Goal: Task Accomplishment & Management: Manage account settings

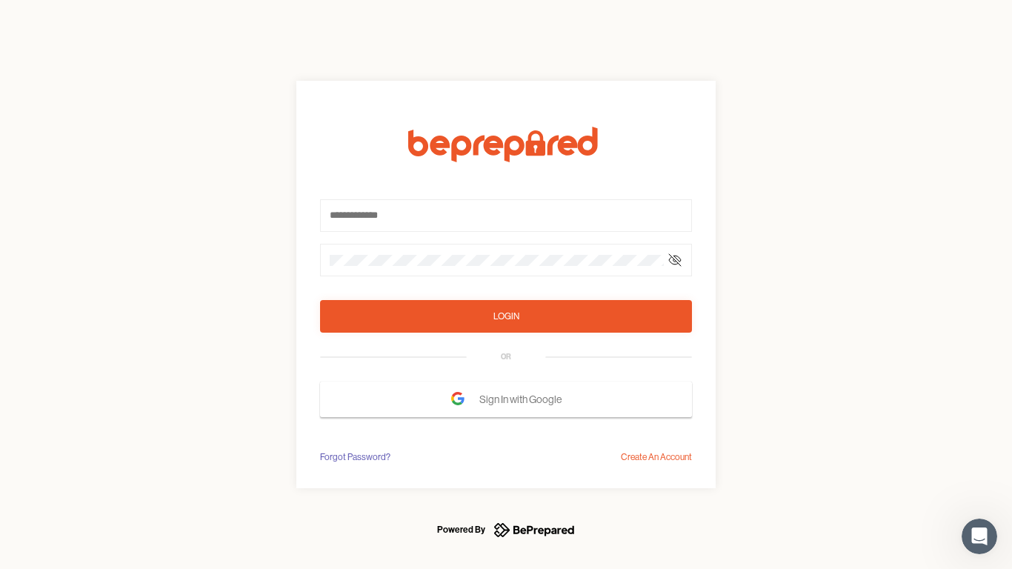
click at [506, 284] on form "Login OR Sign In with Google" at bounding box center [506, 272] width 372 height 290
click at [675, 260] on icon at bounding box center [675, 260] width 12 height 12
click at [506, 316] on div "Login" at bounding box center [506, 316] width 26 height 15
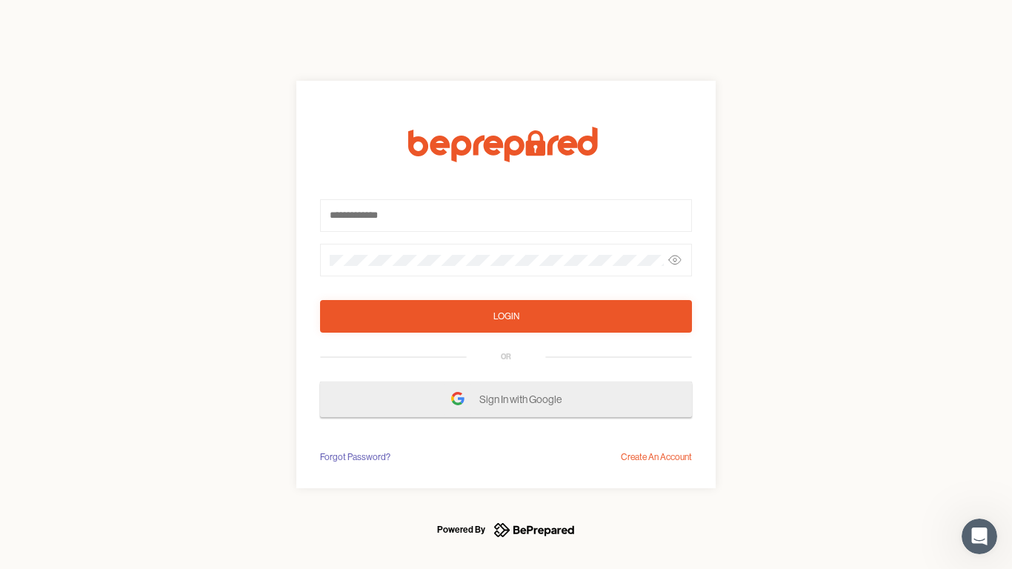
click at [506, 399] on span "Sign In with Google" at bounding box center [524, 399] width 90 height 27
click at [354, 457] on div "Forgot Password?" at bounding box center [355, 457] width 70 height 15
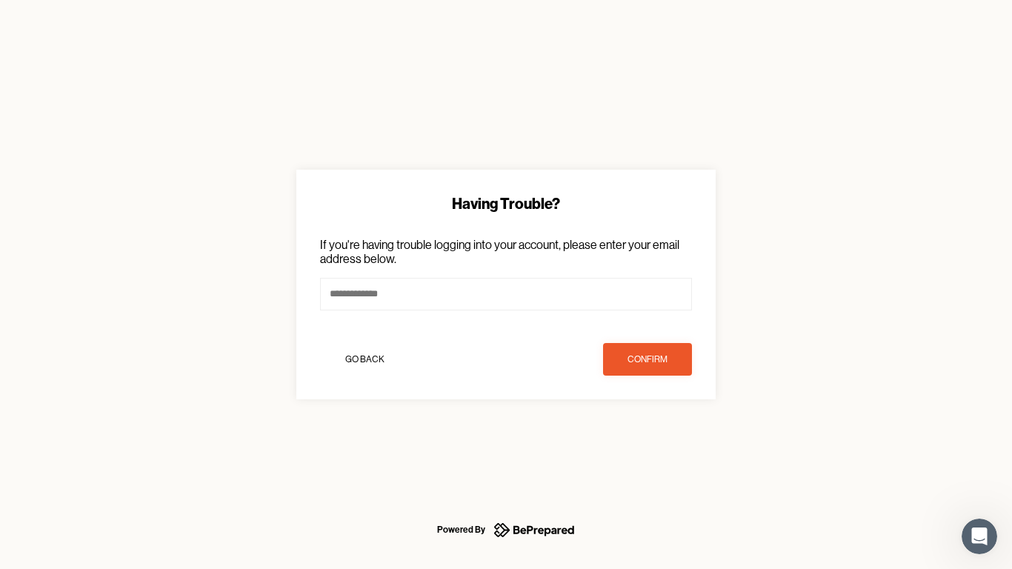
click at [656, 457] on div "Having Trouble? If you're having trouble logging into your account, please ente…" at bounding box center [506, 284] width 1012 height 569
click at [979, 536] on icon "Open Intercom Messenger" at bounding box center [979, 536] width 24 height 24
